Goal: Task Accomplishment & Management: Complete application form

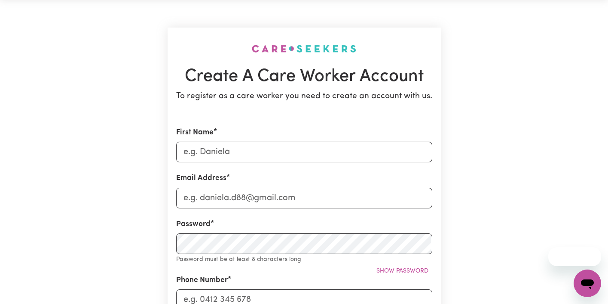
scroll to position [31, 0]
click at [313, 160] on input "First Name" at bounding box center [304, 151] width 256 height 21
type input "[PERSON_NAME]"
type input "[PERSON_NAME][EMAIL_ADDRESS][DOMAIN_NAME]"
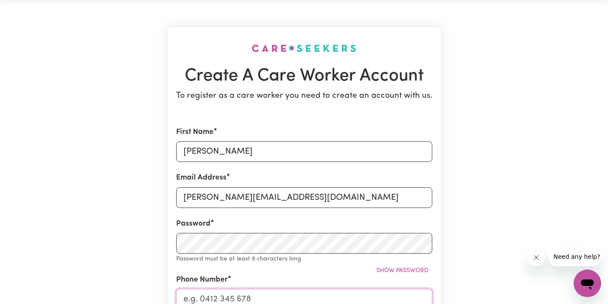
type input "0428386670"
type input "[STREET_ADDRESS]"
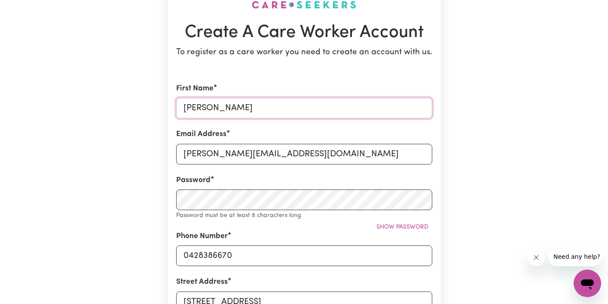
scroll to position [94, 0]
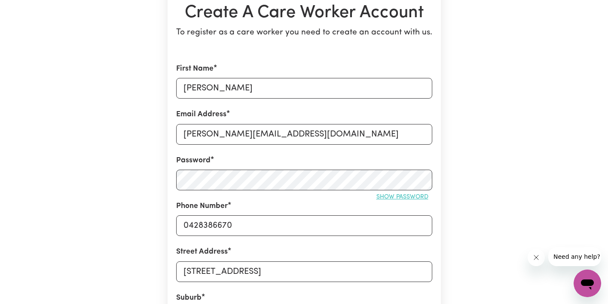
click at [393, 196] on span "Show password" at bounding box center [403, 196] width 52 height 6
click at [442, 199] on div "Create A Care Worker Account To register as a care worker you need to create an…" at bounding box center [305, 244] width 284 height 617
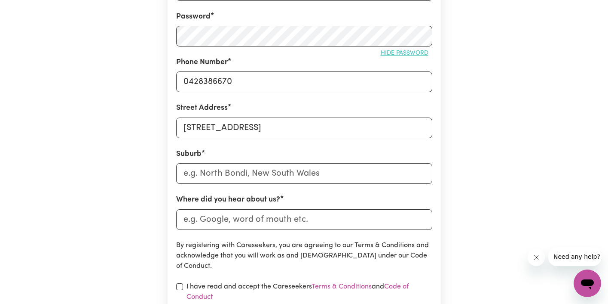
scroll to position [250, 0]
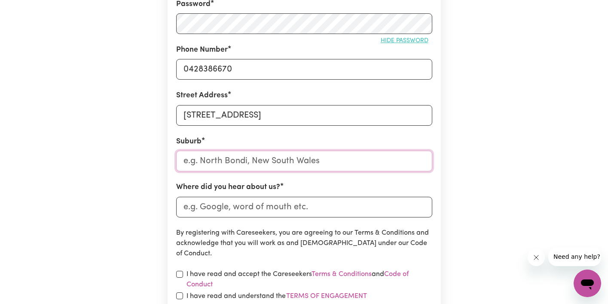
click at [355, 161] on input "text" at bounding box center [304, 160] width 256 height 21
type input "Gle"
type input "GleBE, [GEOGRAPHIC_DATA], 2037"
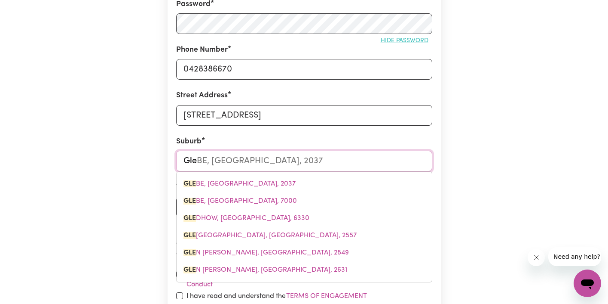
type input "[PERSON_NAME]"
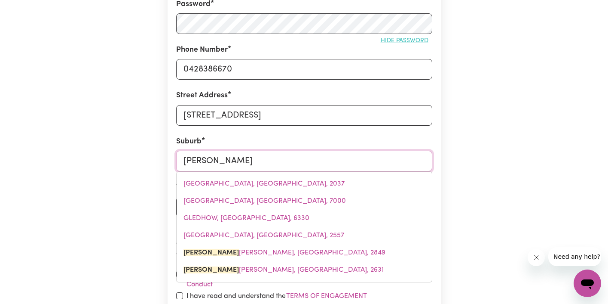
type input "[PERSON_NAME] [PERSON_NAME], [GEOGRAPHIC_DATA], 2849"
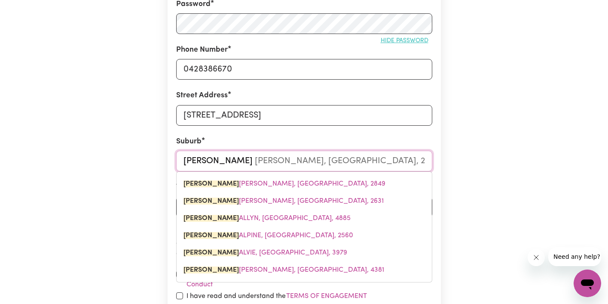
type input "[PERSON_NAME] I"
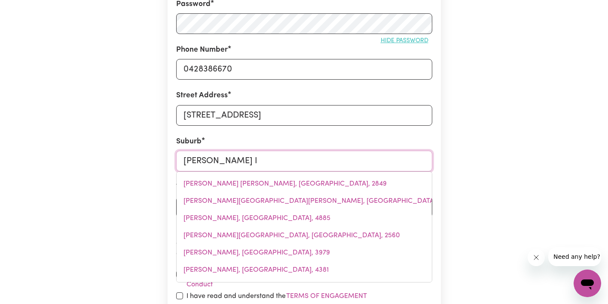
type input "[PERSON_NAME], [GEOGRAPHIC_DATA], 2370"
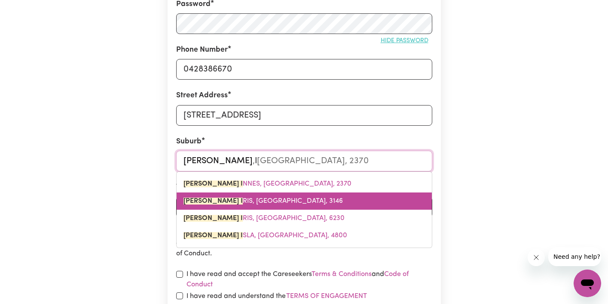
click at [341, 198] on link "[PERSON_NAME] I [GEOGRAPHIC_DATA], [GEOGRAPHIC_DATA], 3146" at bounding box center [304, 200] width 255 height 17
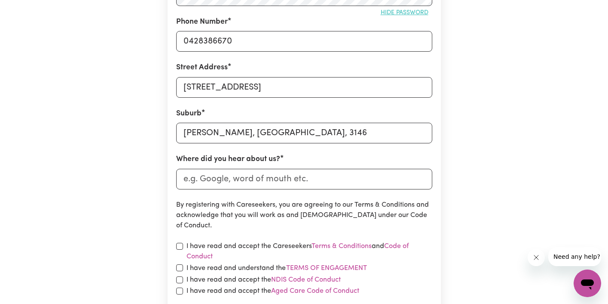
scroll to position [281, 0]
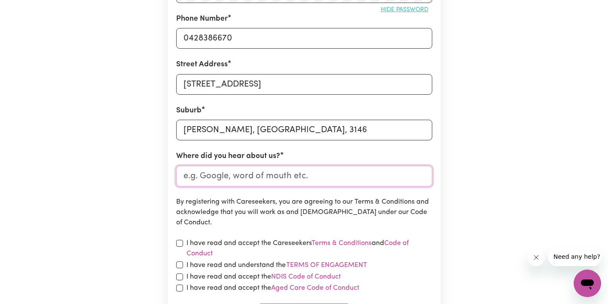
click at [316, 175] on input "Where did you hear about us?" at bounding box center [304, 176] width 256 height 21
type input "K"
type input "Indeed"
click at [419, 203] on p "By registering with Careseekers, you are agreeing to our Terms & Conditions and…" at bounding box center [304, 211] width 256 height 31
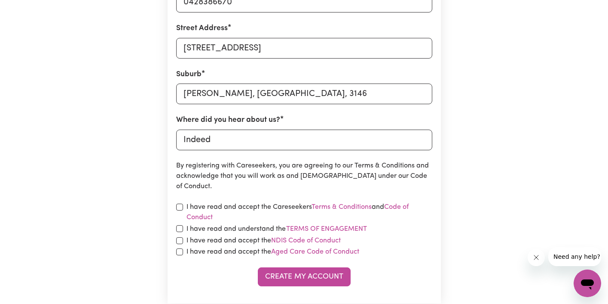
scroll to position [322, 0]
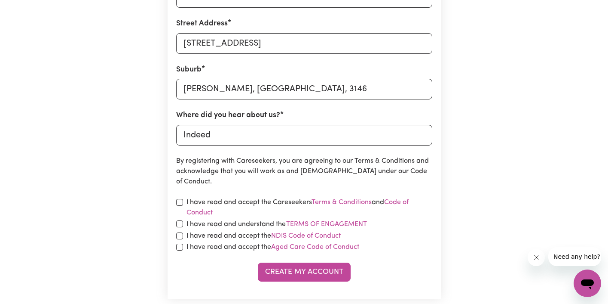
click at [183, 200] on div "I have read and accept the Careseekers Terms & Conditions and Code of Conduct" at bounding box center [304, 207] width 256 height 21
click at [177, 201] on input "checkbox" at bounding box center [179, 202] width 7 height 7
checkbox input "true"
click at [179, 218] on div "I have read and understand the Terms of Engagement" at bounding box center [304, 223] width 256 height 11
click at [181, 230] on form "First Name [PERSON_NAME] Email Address [PERSON_NAME][EMAIL_ADDRESS][DOMAIN_NAME…" at bounding box center [304, 58] width 256 height 446
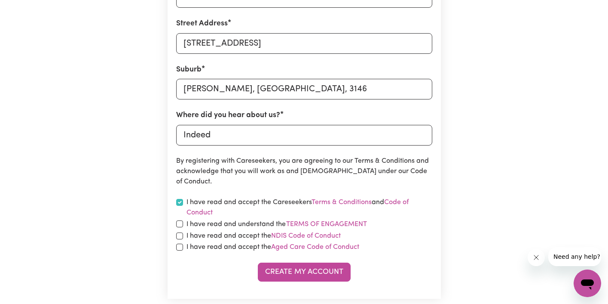
click at [182, 250] on div "I have read and accept the Aged Care Code of Conduct" at bounding box center [304, 247] width 256 height 10
click at [181, 246] on input "checkbox" at bounding box center [179, 246] width 7 height 7
checkbox input "true"
click at [180, 230] on form "First Name [PERSON_NAME] Email Address [PERSON_NAME][EMAIL_ADDRESS][DOMAIN_NAME…" at bounding box center [304, 58] width 256 height 446
click at [181, 233] on input "checkbox" at bounding box center [179, 235] width 7 height 7
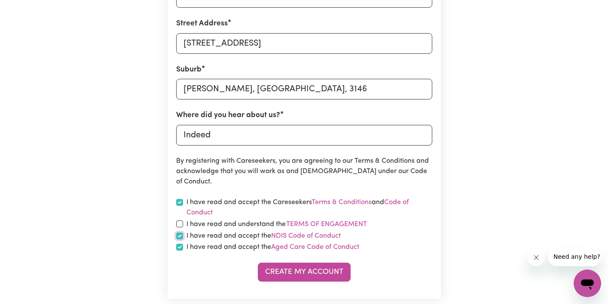
checkbox input "true"
click at [181, 226] on input "checkbox" at bounding box center [179, 223] width 7 height 7
checkbox input "true"
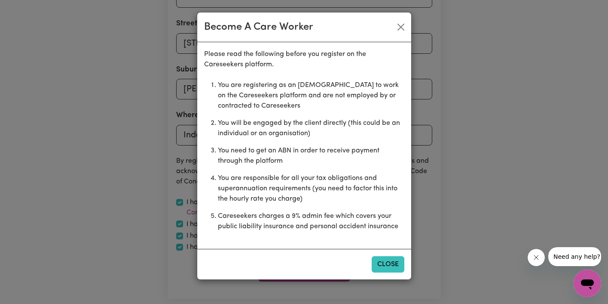
click at [396, 262] on button "Close" at bounding box center [388, 264] width 33 height 16
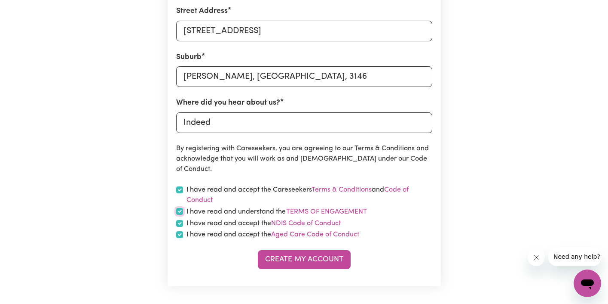
scroll to position [339, 0]
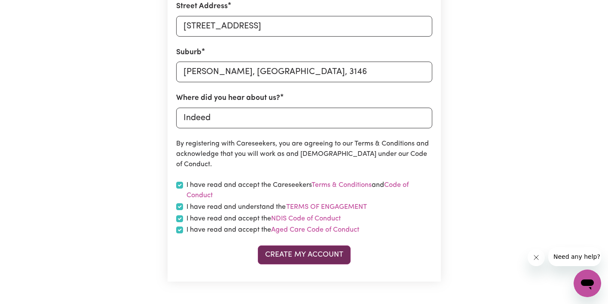
click at [313, 255] on button "Create My Account" at bounding box center [304, 254] width 93 height 19
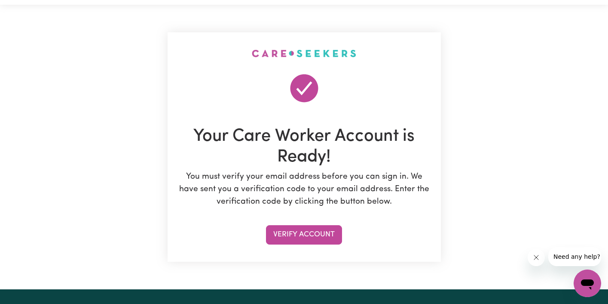
scroll to position [30, 0]
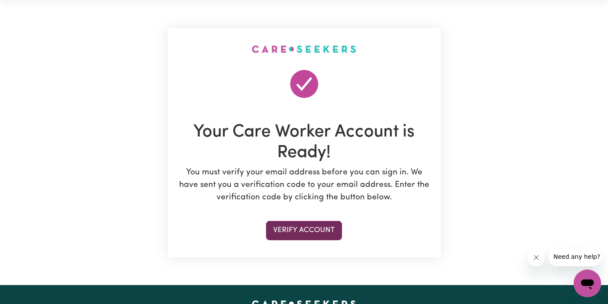
click at [325, 233] on button "Verify Account" at bounding box center [304, 230] width 76 height 19
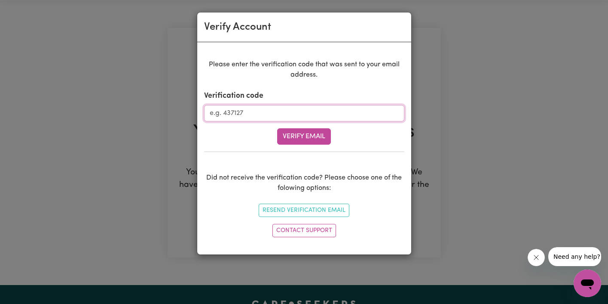
click at [267, 111] on input "Verification code" at bounding box center [304, 113] width 200 height 16
type input "936609"
click at [301, 138] on button "Verify Email" at bounding box center [304, 136] width 54 height 16
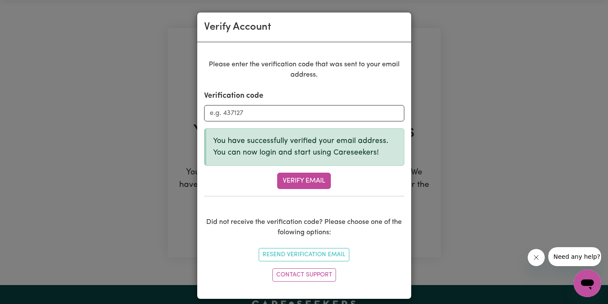
scroll to position [7, 0]
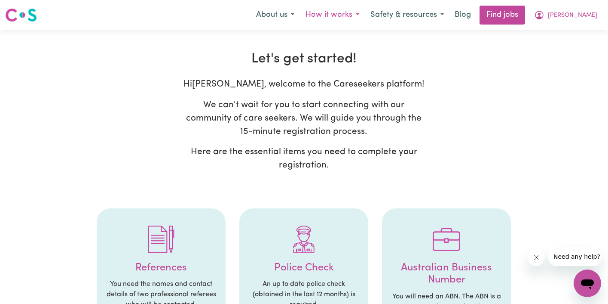
click at [365, 16] on button "How it works" at bounding box center [332, 15] width 65 height 18
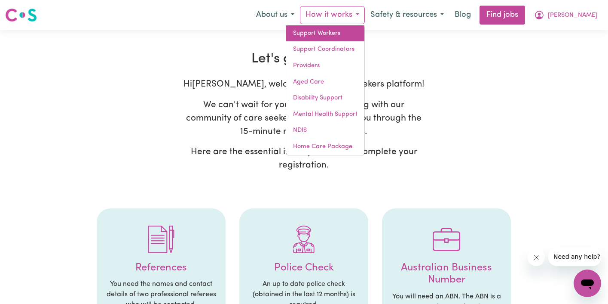
click at [363, 35] on link "Support Workers" at bounding box center [325, 33] width 78 height 16
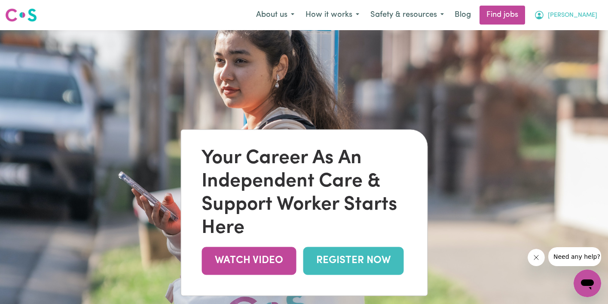
click at [544, 16] on icon "My Account" at bounding box center [539, 15] width 9 height 9
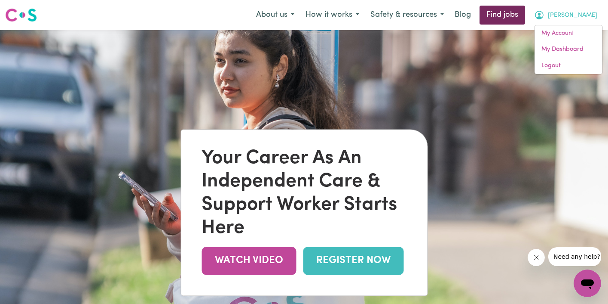
click at [525, 9] on link "Find jobs" at bounding box center [503, 15] width 46 height 19
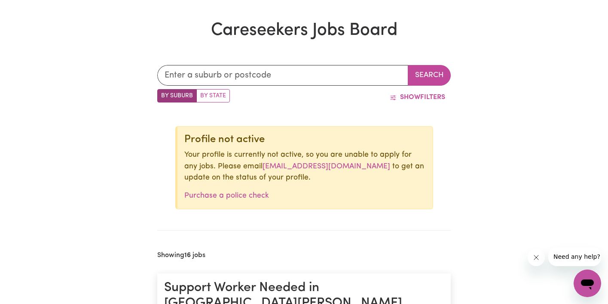
scroll to position [233, 0]
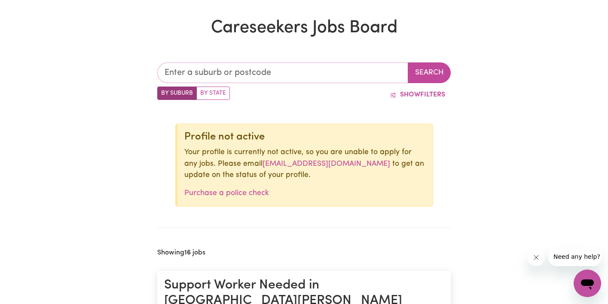
click at [204, 71] on input "text" at bounding box center [283, 72] width 252 height 21
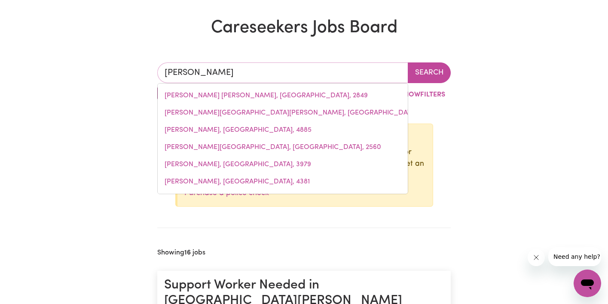
type input "[PERSON_NAME] [PERSON_NAME]"
type input "[PERSON_NAME] Iris, [GEOGRAPHIC_DATA], 3146"
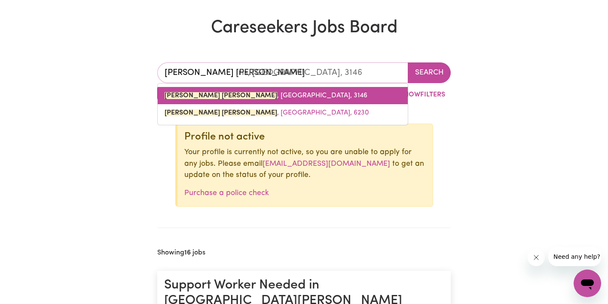
click at [230, 96] on span "[PERSON_NAME] , [GEOGRAPHIC_DATA], 3146" at bounding box center [266, 95] width 203 height 7
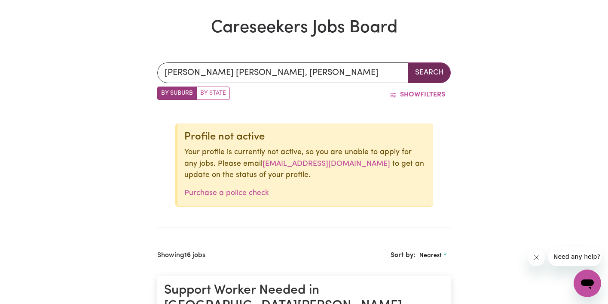
click at [444, 75] on button "Search" at bounding box center [429, 72] width 43 height 21
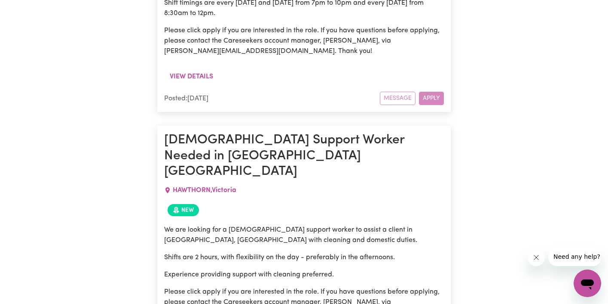
scroll to position [718, 0]
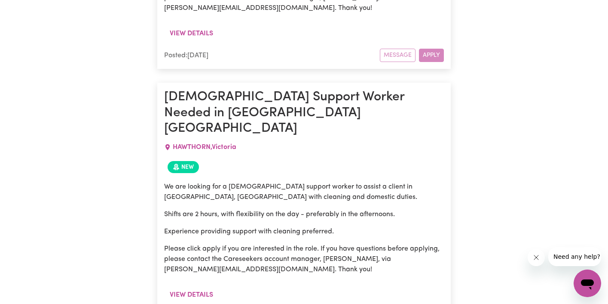
click at [228, 181] on p "We are looking for a [DEMOGRAPHIC_DATA] support worker to assist a client in [G…" at bounding box center [304, 191] width 280 height 21
click at [234, 89] on h1 "[DEMOGRAPHIC_DATA] Support Worker Needed in [GEOGRAPHIC_DATA] [GEOGRAPHIC_DATA]" at bounding box center [304, 112] width 280 height 47
click at [192, 286] on button "View details" at bounding box center [191, 294] width 55 height 16
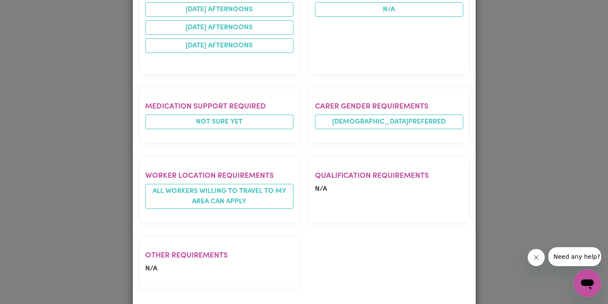
scroll to position [469, 0]
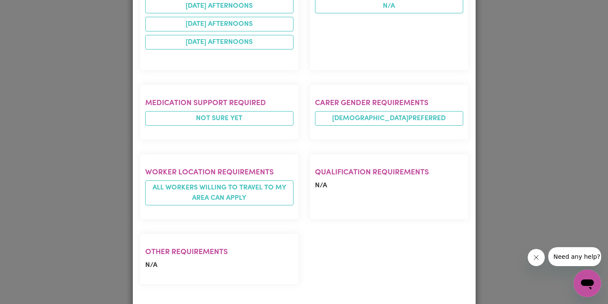
click at [119, 210] on div "Job Details [DEMOGRAPHIC_DATA] Support Worker Needed in [GEOGRAPHIC_DATA] [GEOG…" at bounding box center [304, 152] width 608 height 304
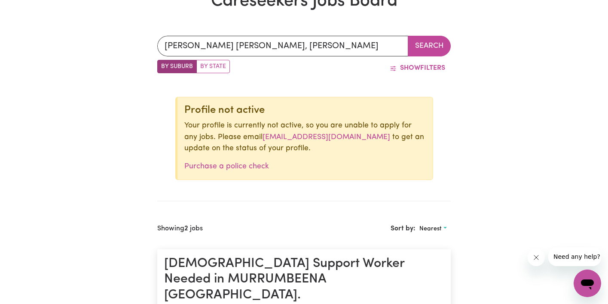
scroll to position [252, 0]
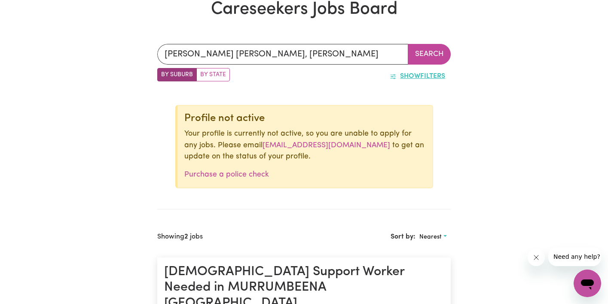
click at [406, 75] on span "Show" at bounding box center [410, 76] width 20 height 7
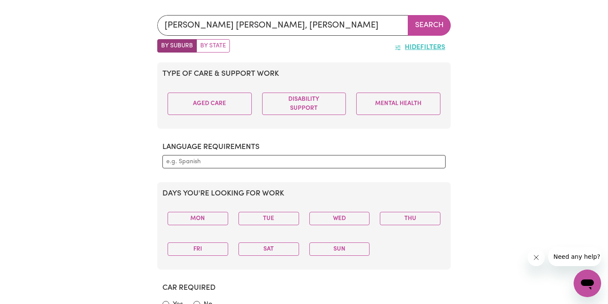
scroll to position [290, 0]
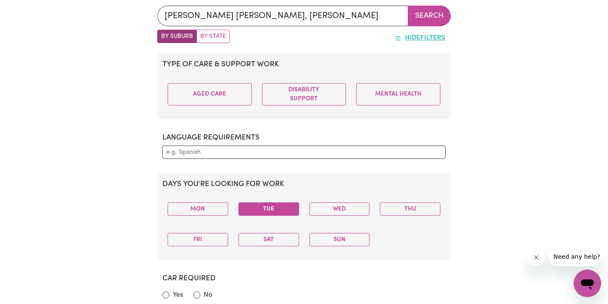
click at [290, 208] on button "Tue" at bounding box center [269, 208] width 61 height 13
click at [411, 208] on button "Thu" at bounding box center [410, 208] width 61 height 13
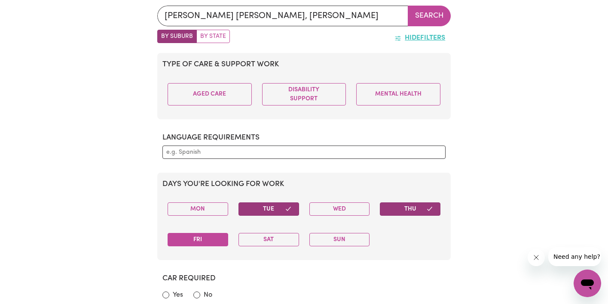
click at [227, 246] on button "Fri" at bounding box center [198, 239] width 61 height 13
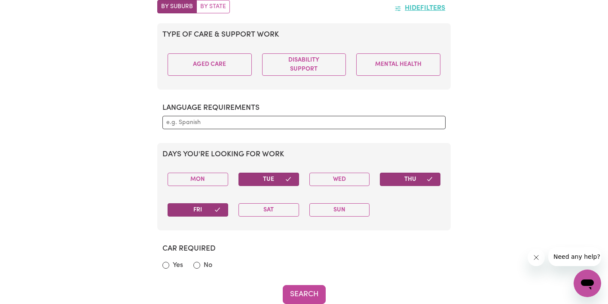
scroll to position [234, 0]
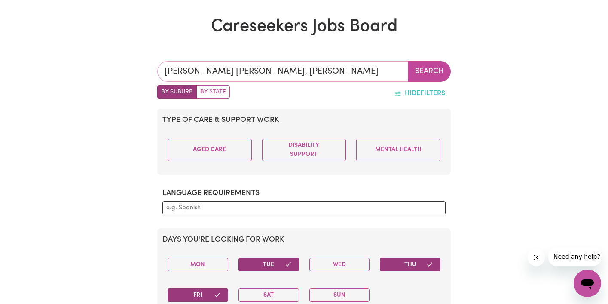
click at [263, 68] on input "[PERSON_NAME] [PERSON_NAME], [PERSON_NAME]" at bounding box center [283, 71] width 252 height 21
type input "[PERSON_NAME], [GEOGRAPHIC_DATA], 3146"
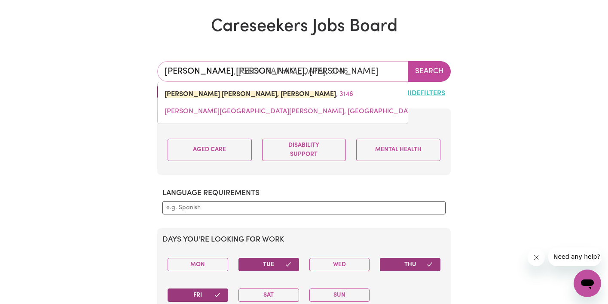
click at [263, 68] on input "[PERSON_NAME] [PERSON_NAME], [PERSON_NAME]" at bounding box center [283, 71] width 252 height 21
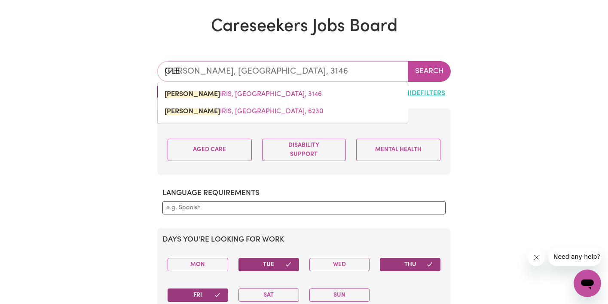
type input "GL"
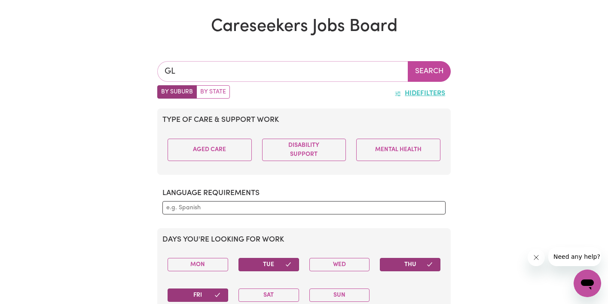
type input "G"
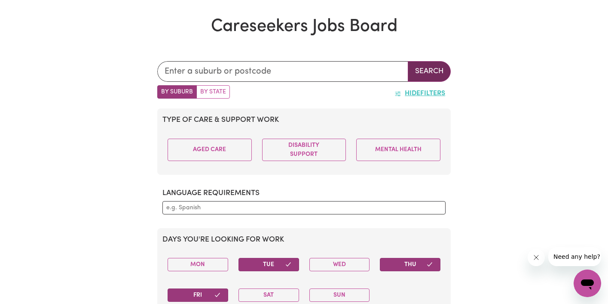
click at [443, 63] on button "Search" at bounding box center [429, 71] width 43 height 21
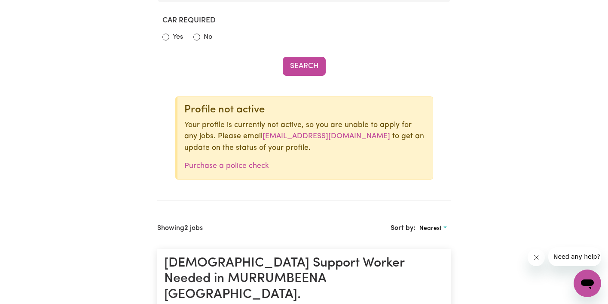
scroll to position [553, 0]
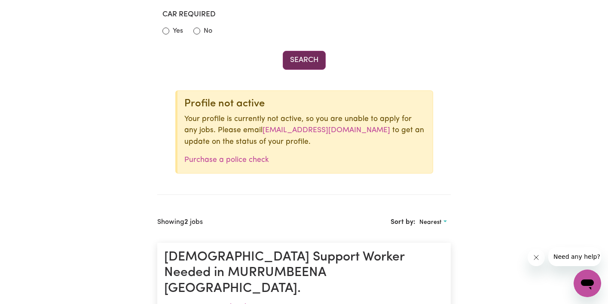
click at [312, 55] on button "Search" at bounding box center [304, 60] width 43 height 19
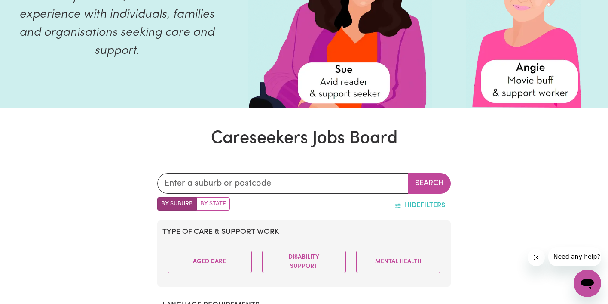
scroll to position [128, 0]
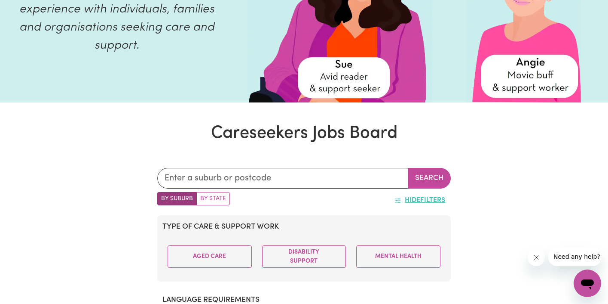
click at [186, 196] on label "By Suburb" at bounding box center [177, 198] width 40 height 13
click at [163, 196] on input "By Suburb" at bounding box center [160, 195] width 6 height 6
click at [222, 198] on label "By State" at bounding box center [213, 198] width 34 height 13
click at [163, 197] on input "By State" at bounding box center [160, 195] width 6 height 6
radio input "true"
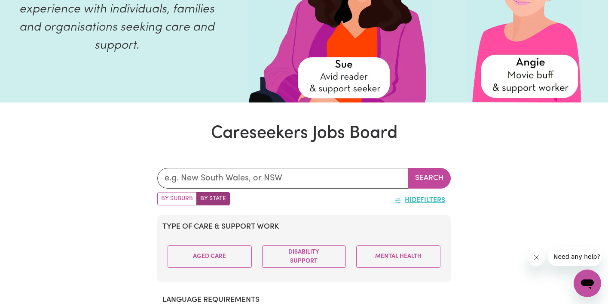
click at [184, 199] on label "By Suburb" at bounding box center [177, 198] width 40 height 13
click at [163, 197] on input "By Suburb" at bounding box center [160, 195] width 6 height 6
radio input "true"
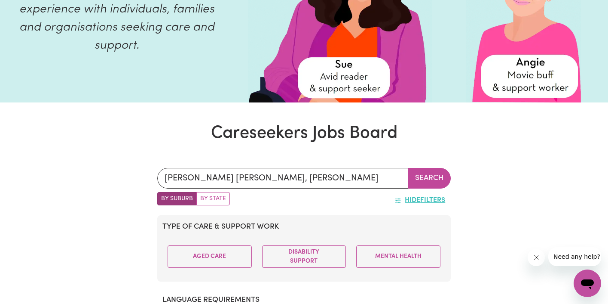
click at [218, 196] on label "By State" at bounding box center [213, 198] width 34 height 13
click at [163, 196] on input "By State" at bounding box center [160, 195] width 6 height 6
radio input "true"
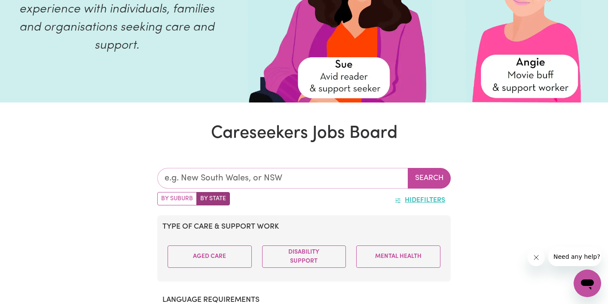
click at [239, 172] on input "text" at bounding box center [283, 178] width 252 height 21
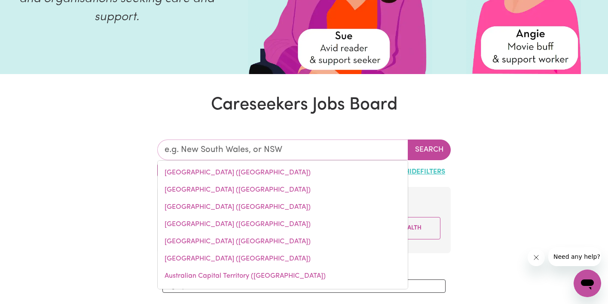
scroll to position [169, 0]
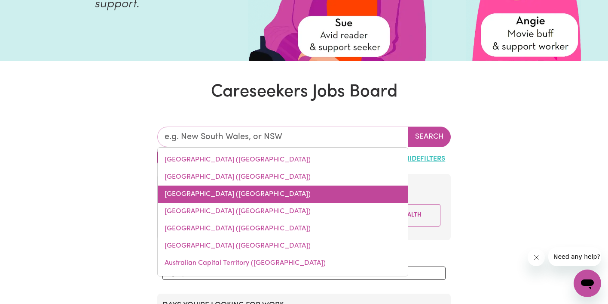
click at [212, 193] on link "[GEOGRAPHIC_DATA] ([GEOGRAPHIC_DATA])" at bounding box center [283, 193] width 250 height 17
type input "[GEOGRAPHIC_DATA] ([GEOGRAPHIC_DATA])"
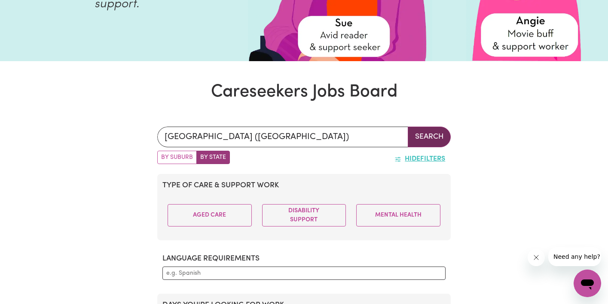
click at [423, 136] on button "Search" at bounding box center [429, 136] width 43 height 21
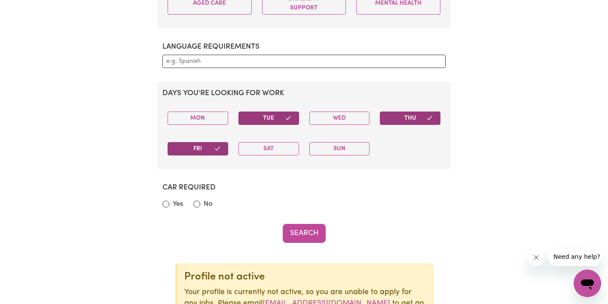
scroll to position [380, 0]
click at [317, 233] on button "Search" at bounding box center [304, 233] width 43 height 19
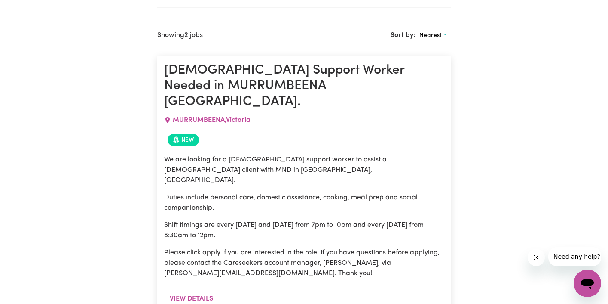
scroll to position [740, 0]
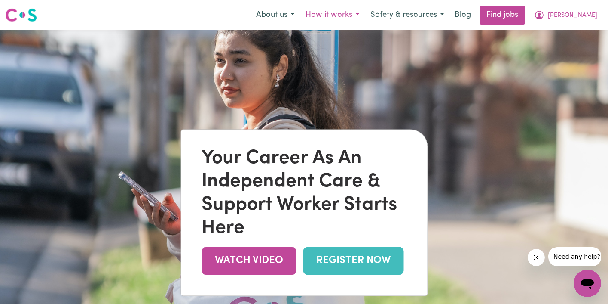
click at [365, 14] on button "How it works" at bounding box center [332, 15] width 65 height 18
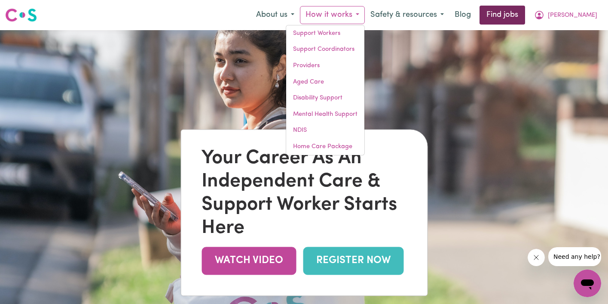
click at [525, 12] on link "Find jobs" at bounding box center [503, 15] width 46 height 19
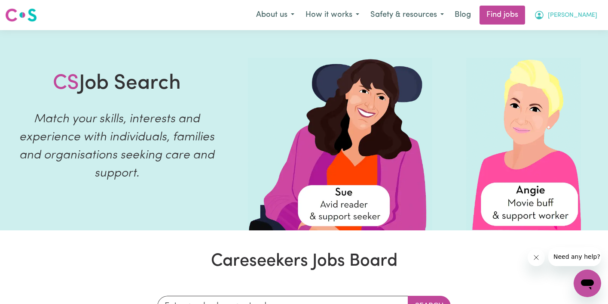
click at [541, 14] on icon "My Account" at bounding box center [539, 14] width 3 height 3
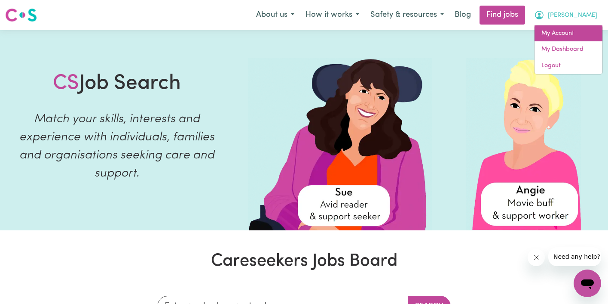
click at [552, 31] on link "My Account" at bounding box center [569, 33] width 68 height 16
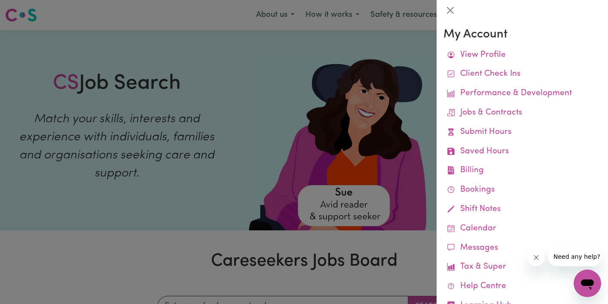
click at [377, 134] on div at bounding box center [304, 152] width 608 height 304
